Goal: Entertainment & Leisure: Consume media (video, audio)

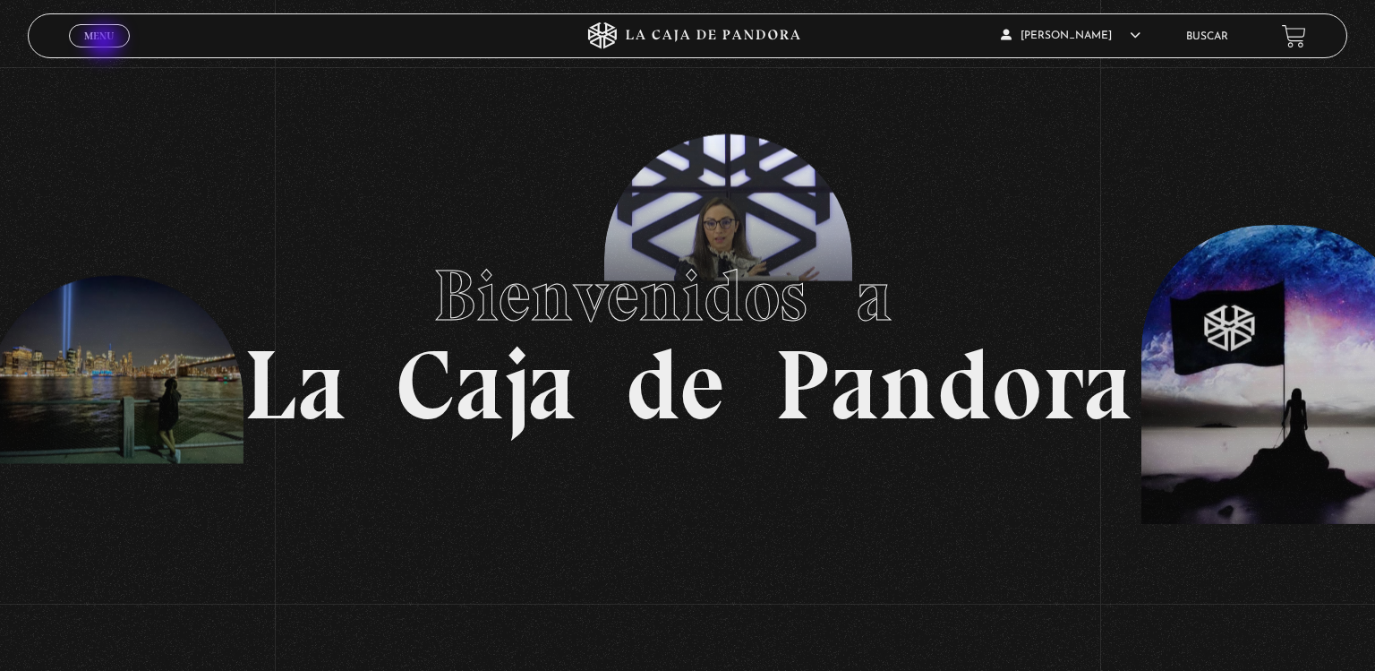
click at [106, 43] on link "Menu Cerrar" at bounding box center [99, 35] width 61 height 23
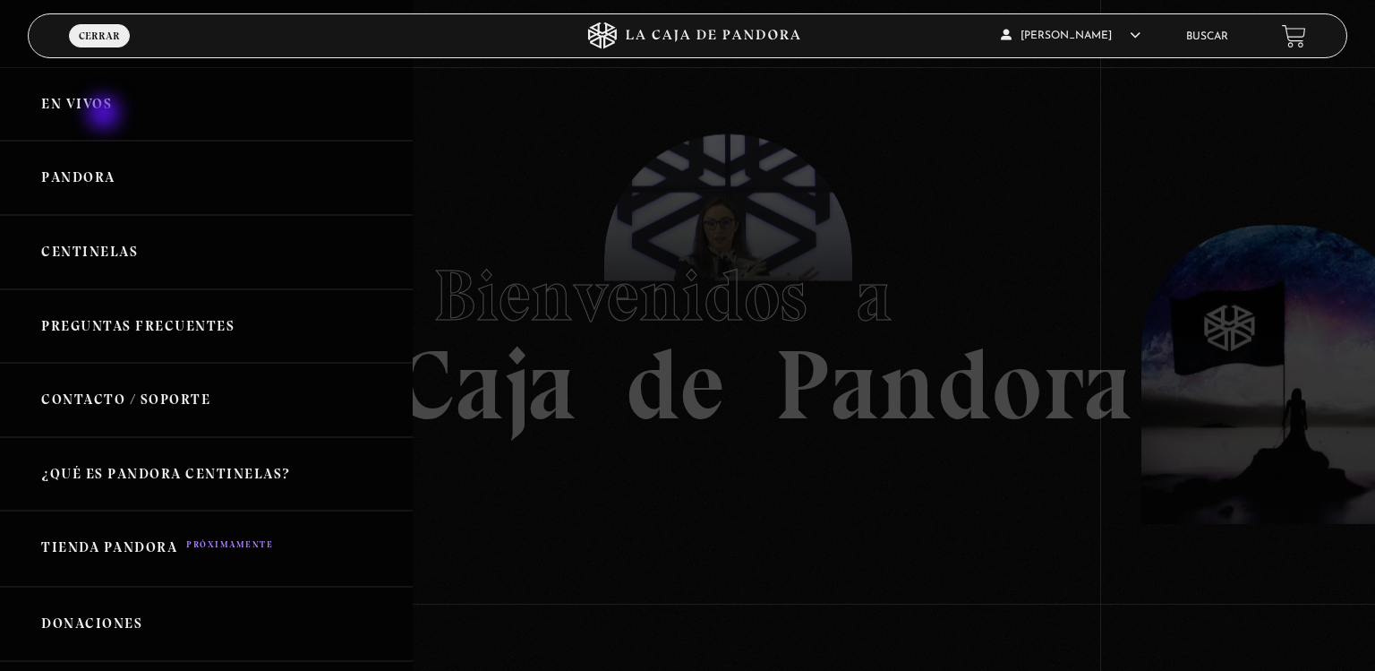
click at [106, 115] on link "En vivos" at bounding box center [206, 104] width 413 height 74
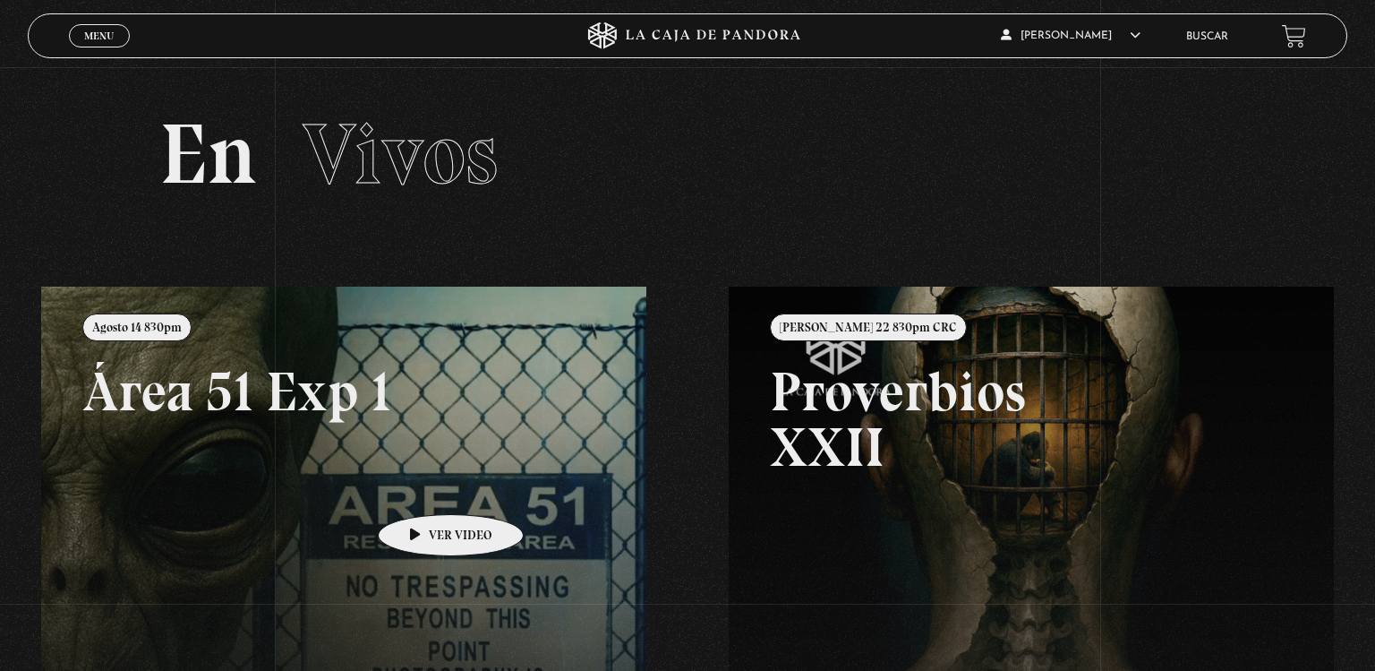
click at [423, 487] on link at bounding box center [728, 621] width 1375 height 671
